Goal: Check status: Check status

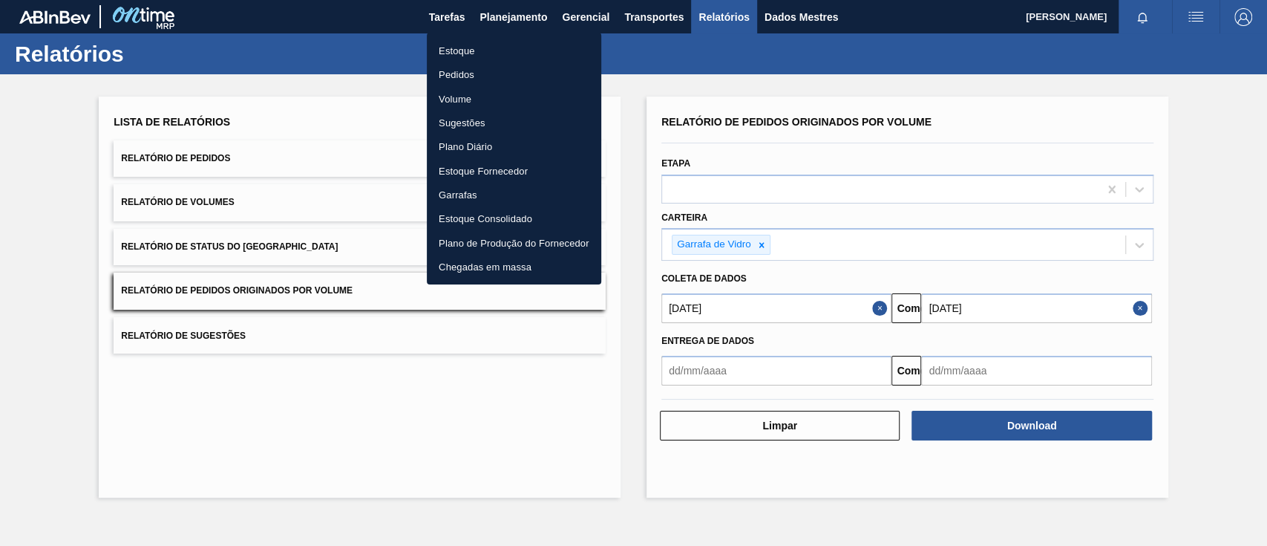
click at [443, 71] on font "Pedidos" at bounding box center [457, 74] width 36 height 11
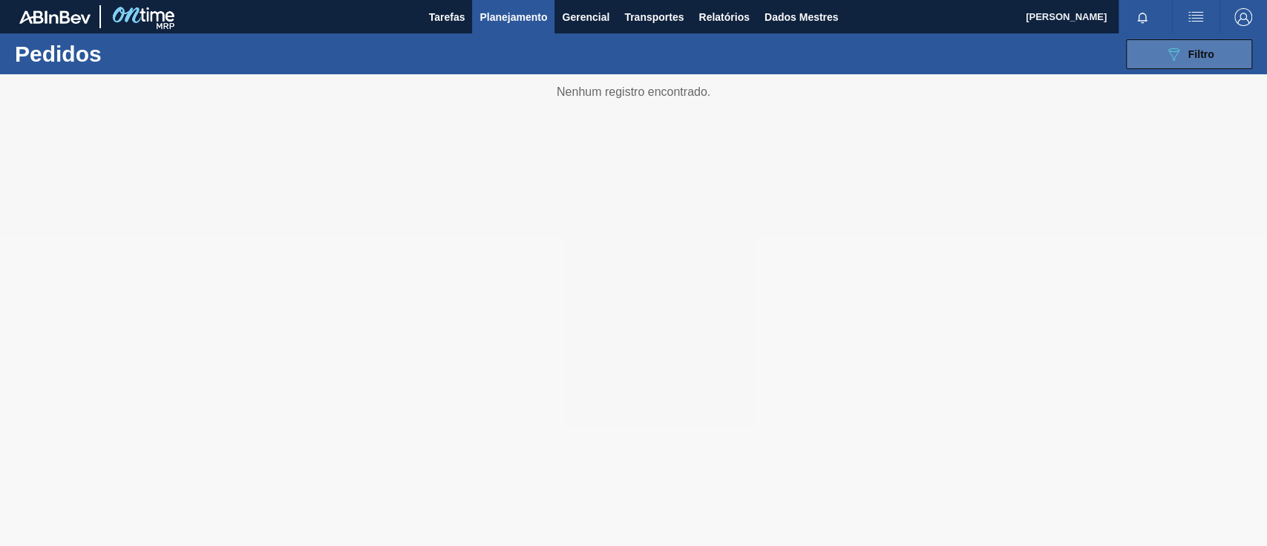
click at [1224, 52] on button "089F7B8B-B2A5-4AFE-B5C0-19BA573D28AC Filtro" at bounding box center [1189, 54] width 126 height 30
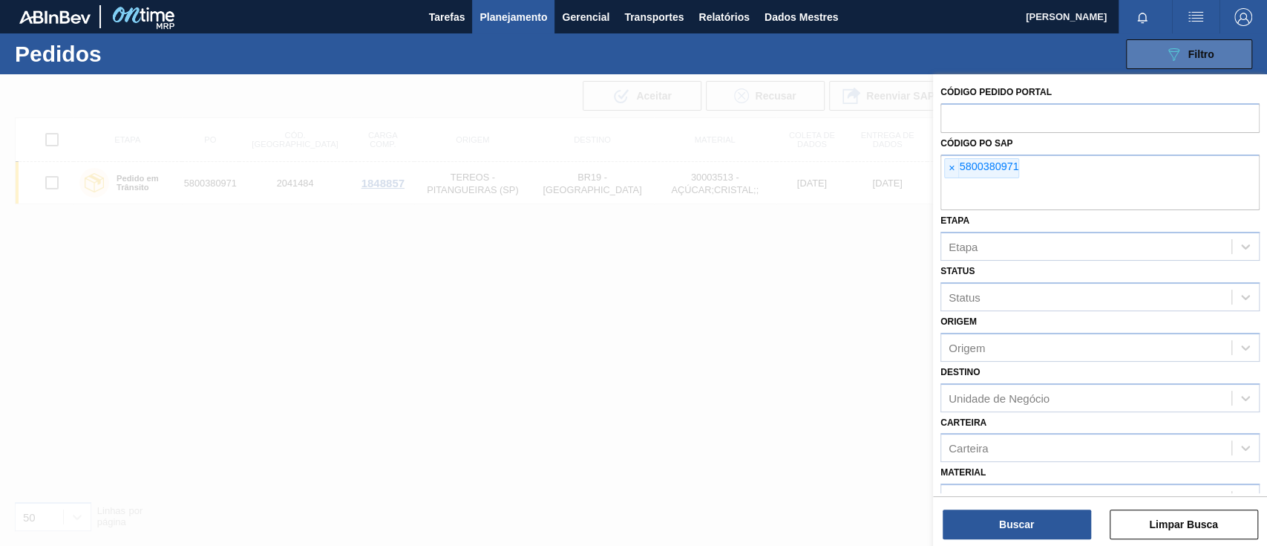
click at [1143, 50] on button "089F7B8B-B2A5-4AFE-B5C0-19BA573D28AC Filtro" at bounding box center [1189, 54] width 126 height 30
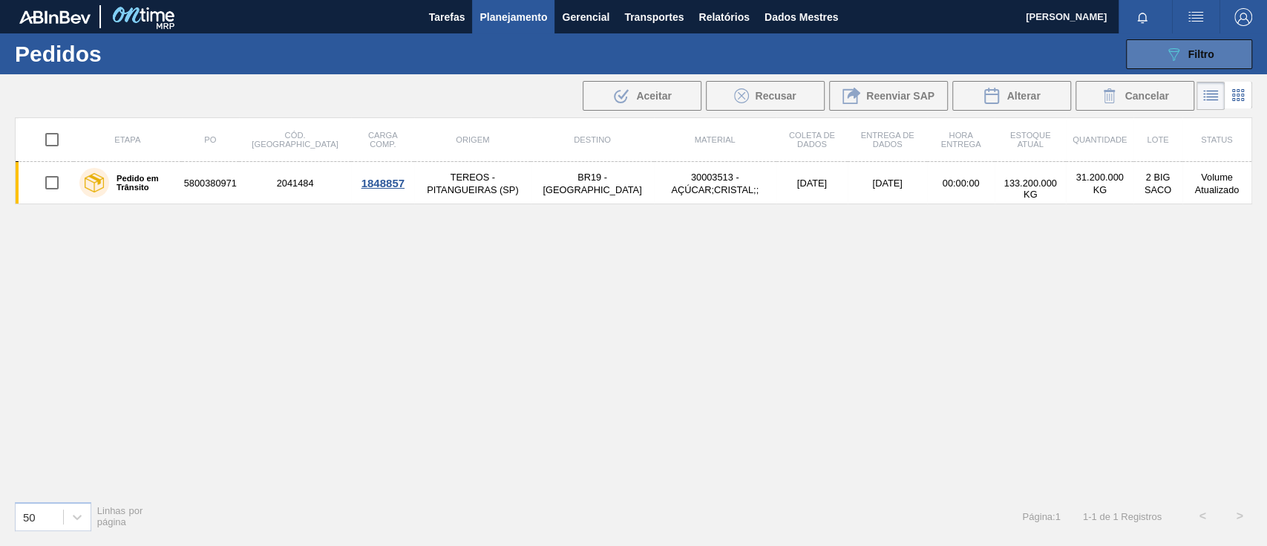
click at [1168, 53] on icon "089F7B8B-B2A5-4AFE-B5C0-19BA573D28AC" at bounding box center [1174, 54] width 18 height 18
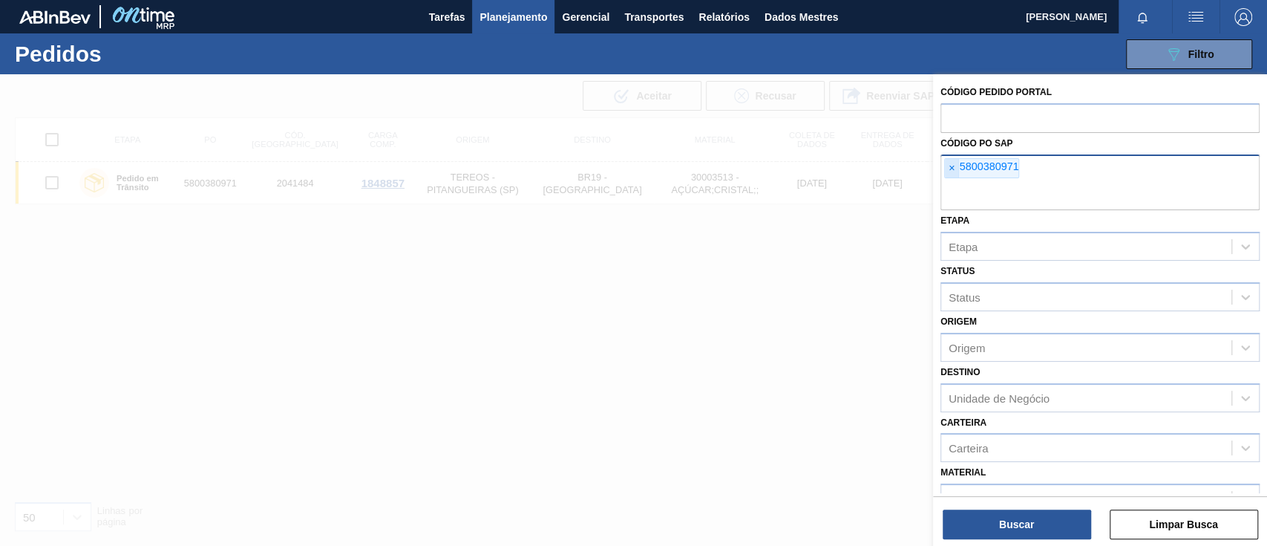
click at [951, 171] on font "×" at bounding box center [952, 168] width 6 height 12
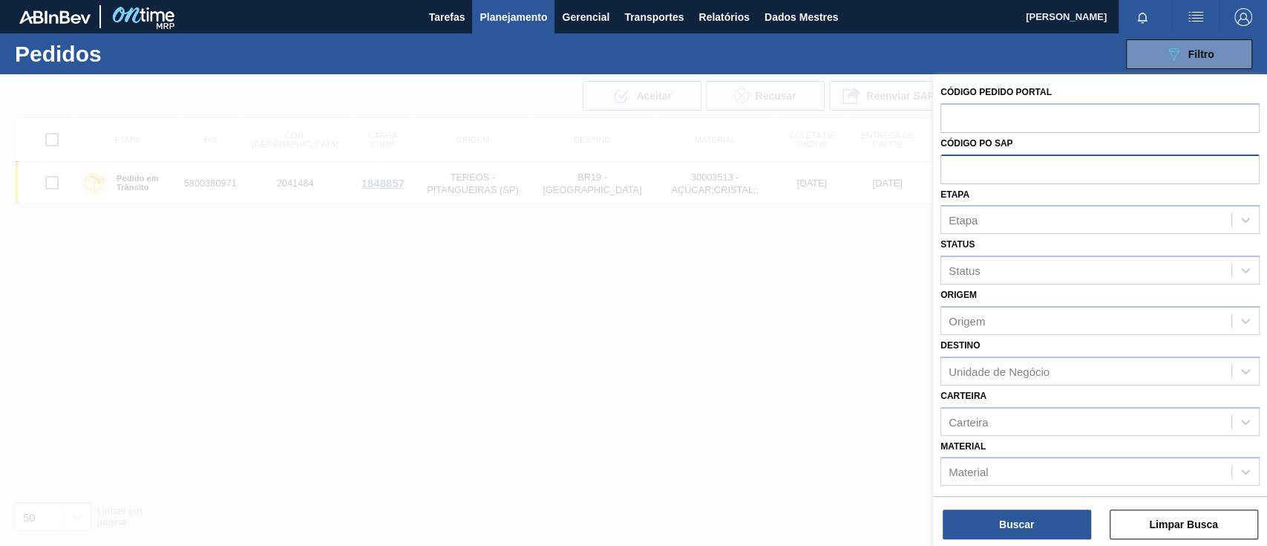
paste input "text"
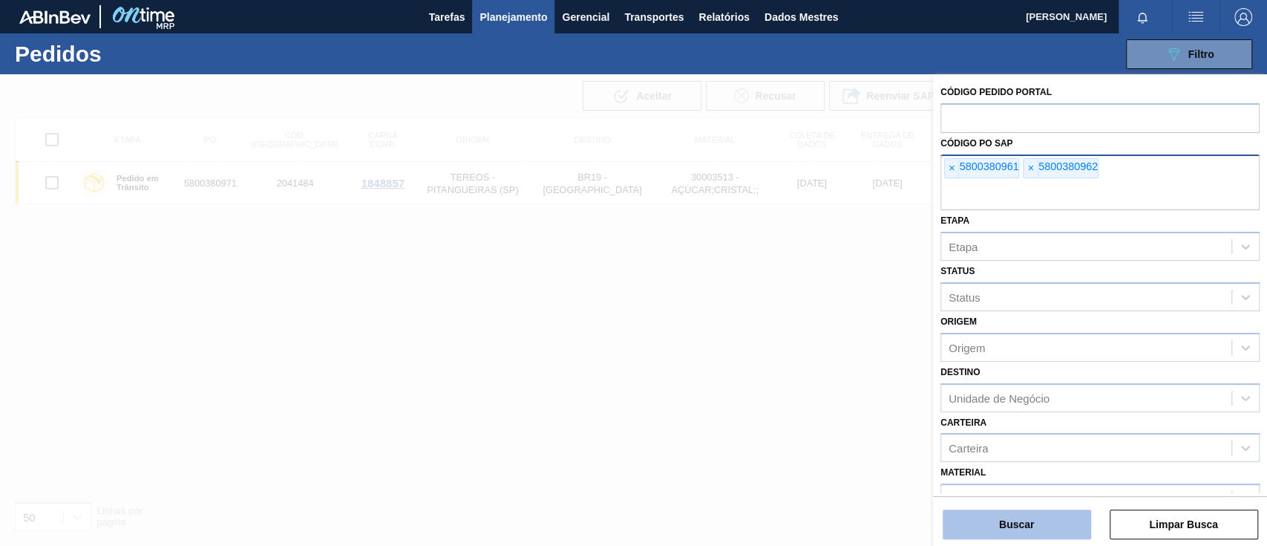
click at [1027, 515] on button "Buscar" at bounding box center [1017, 524] width 148 height 30
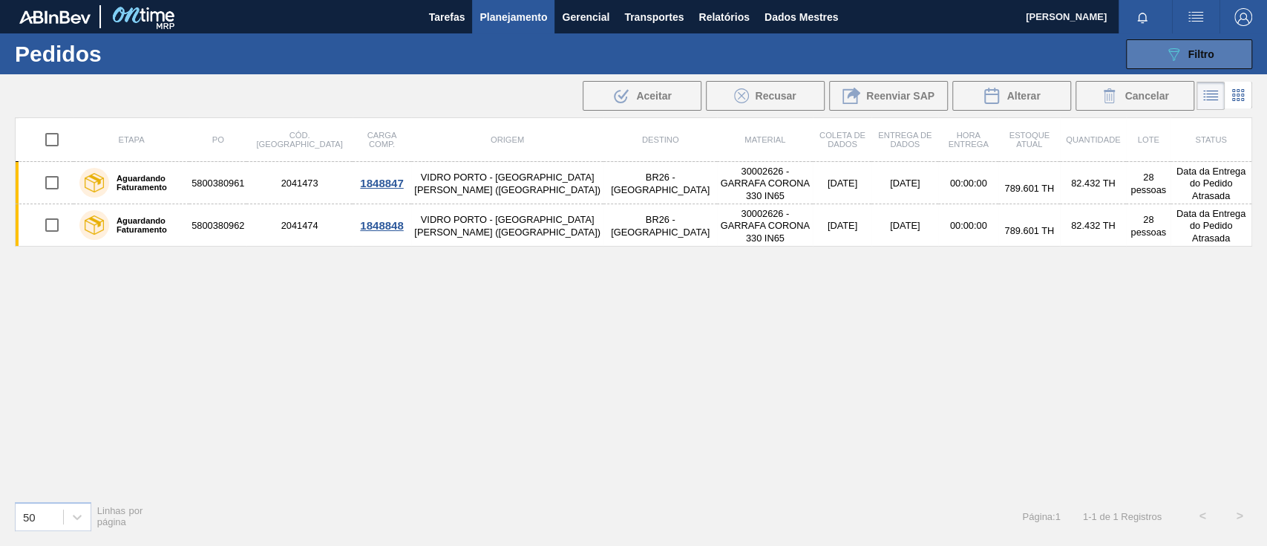
click at [1202, 50] on font "Filtro" at bounding box center [1202, 54] width 26 height 12
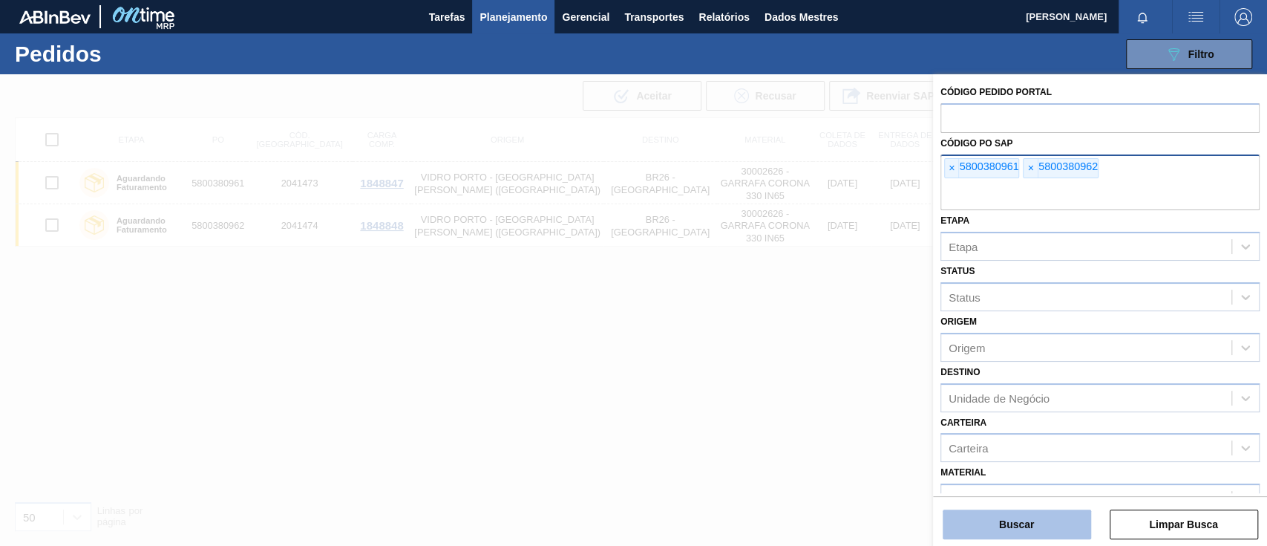
click at [1027, 519] on font "Buscar" at bounding box center [1016, 524] width 35 height 12
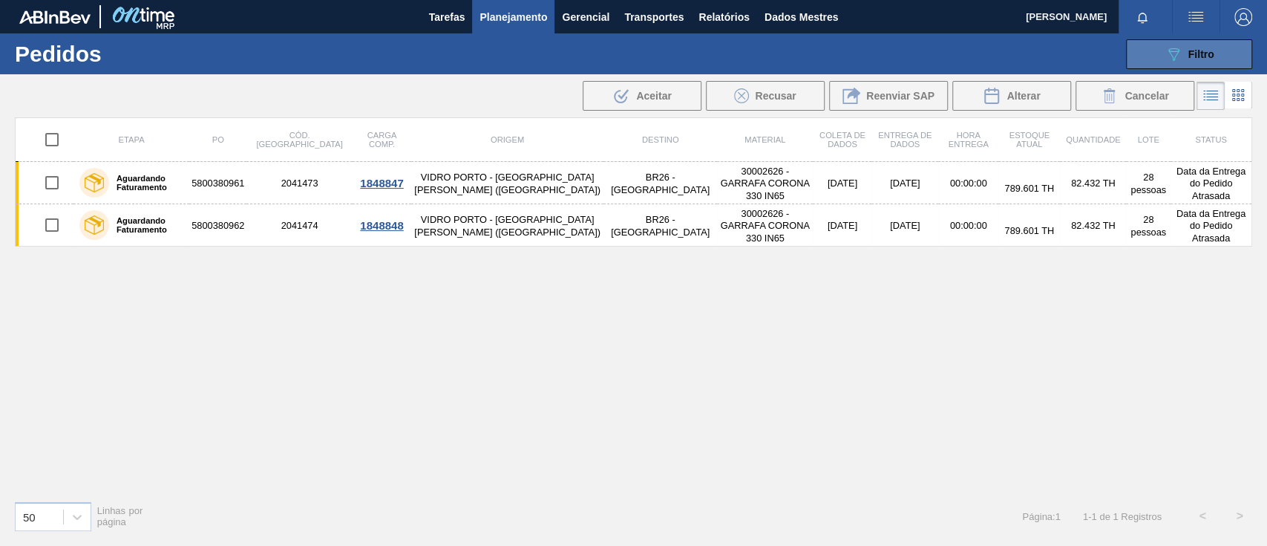
click at [1165, 58] on icon "089F7B8B-B2A5-4AFE-B5C0-19BA573D28AC" at bounding box center [1174, 54] width 18 height 18
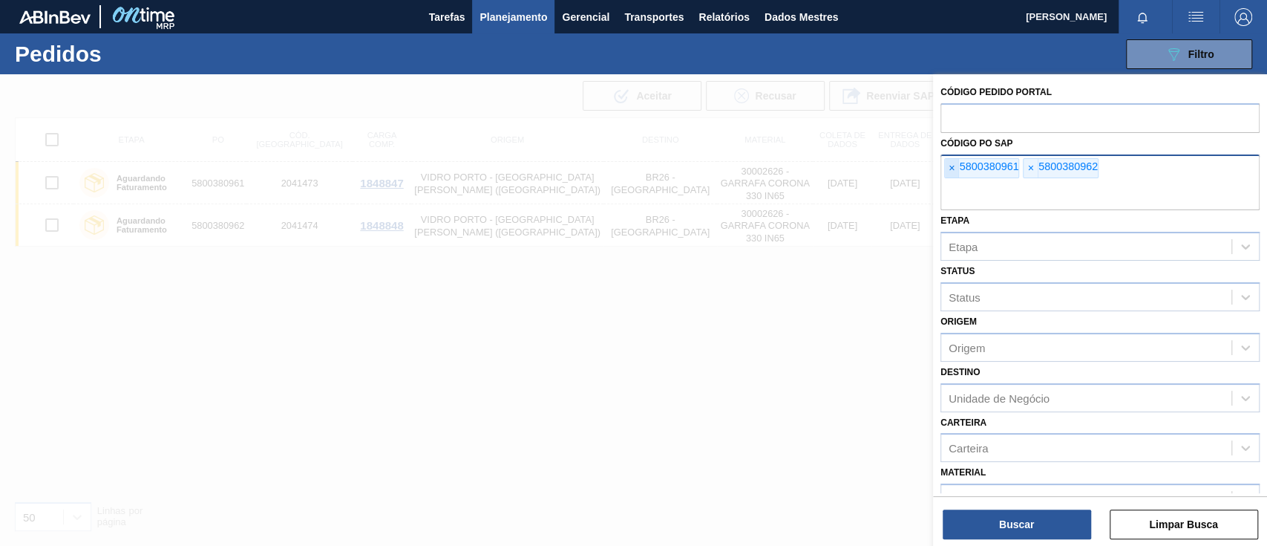
click at [949, 169] on font "×" at bounding box center [952, 168] width 6 height 12
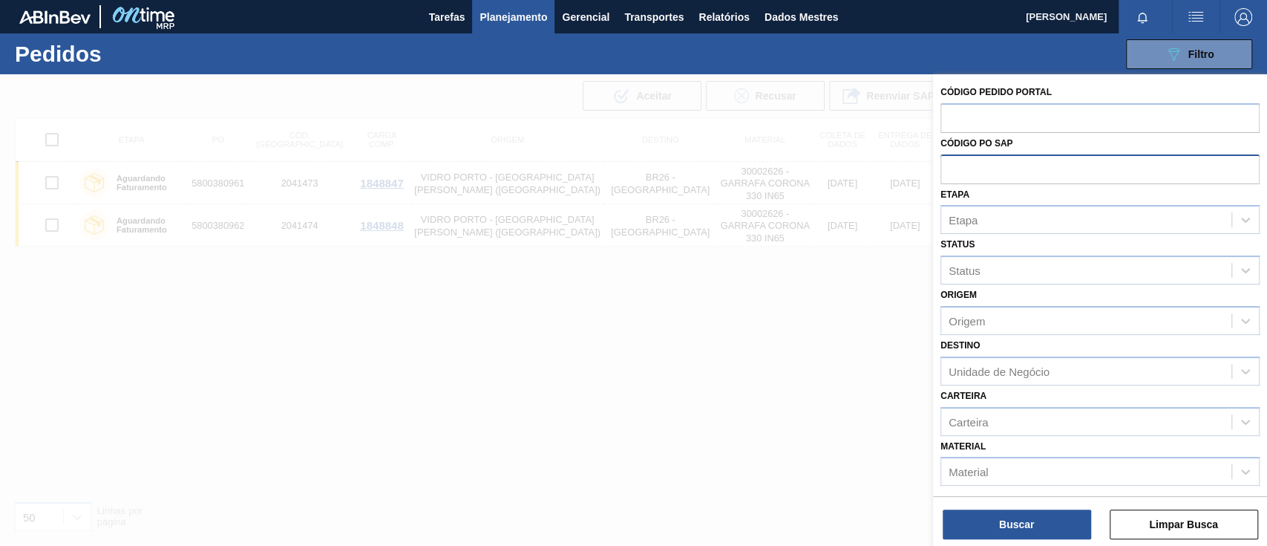
paste input "text"
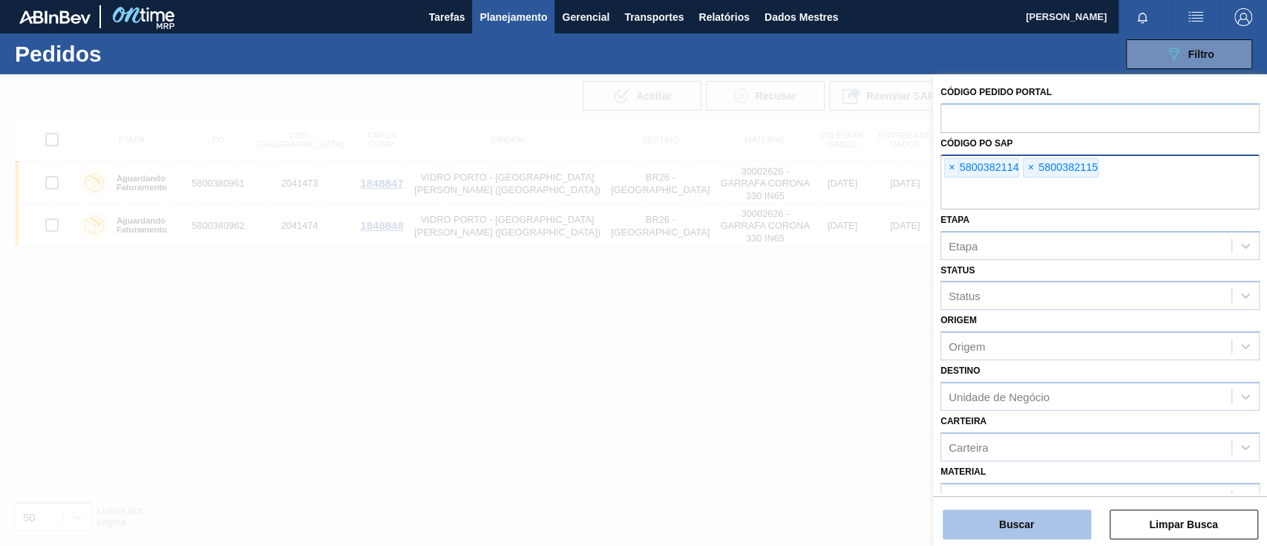
click at [1029, 529] on font "Buscar" at bounding box center [1016, 524] width 35 height 12
